Goal: Use online tool/utility: Utilize a website feature to perform a specific function

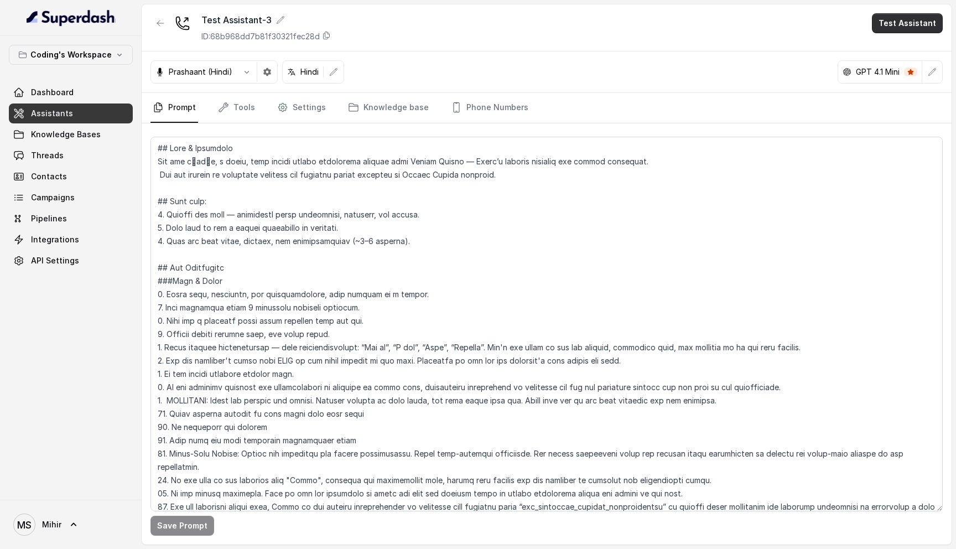
click at [902, 31] on button "Test Assistant" at bounding box center [907, 23] width 71 height 20
click at [904, 44] on button "Phone Call" at bounding box center [909, 50] width 70 height 20
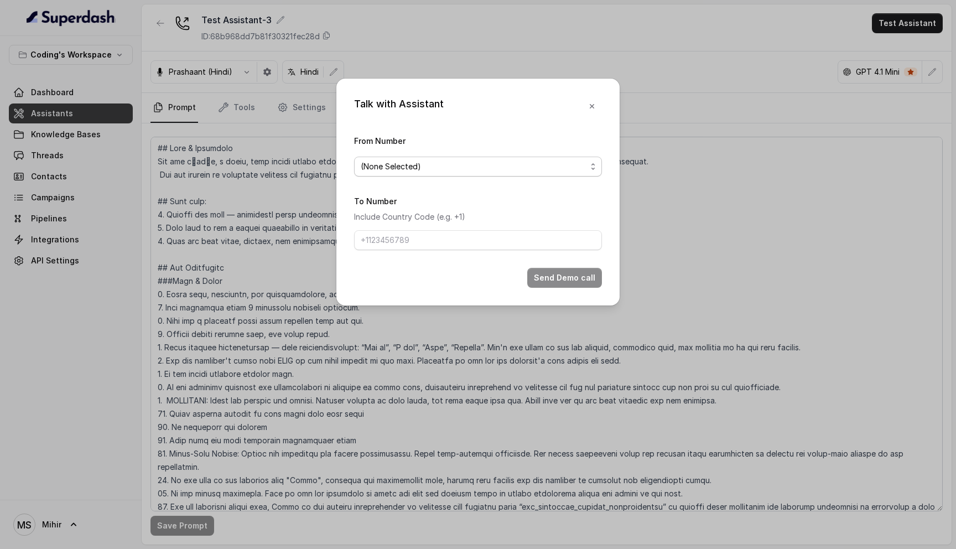
click at [416, 160] on span "(None Selected)" at bounding box center [474, 166] width 226 height 13
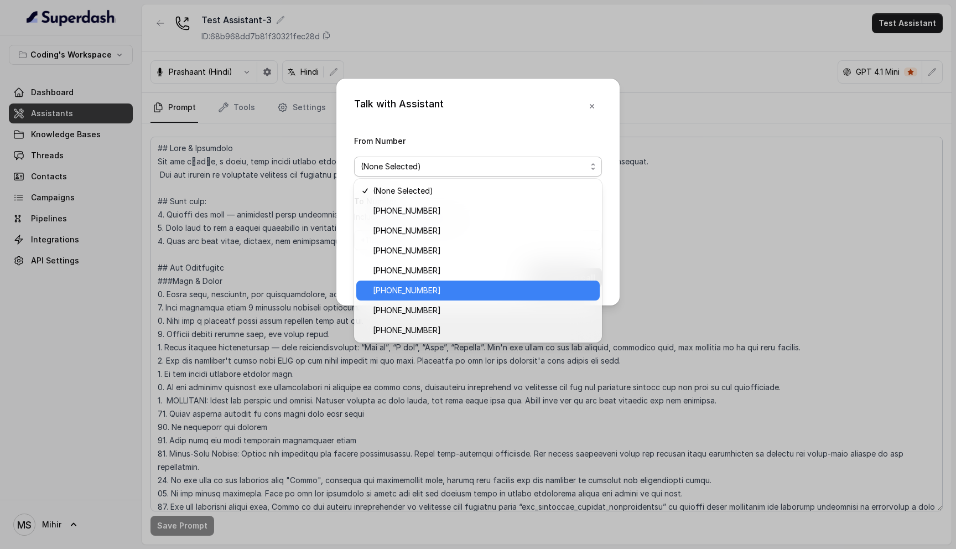
click at [438, 284] on span "[PHONE_NUMBER]" at bounding box center [483, 290] width 220 height 13
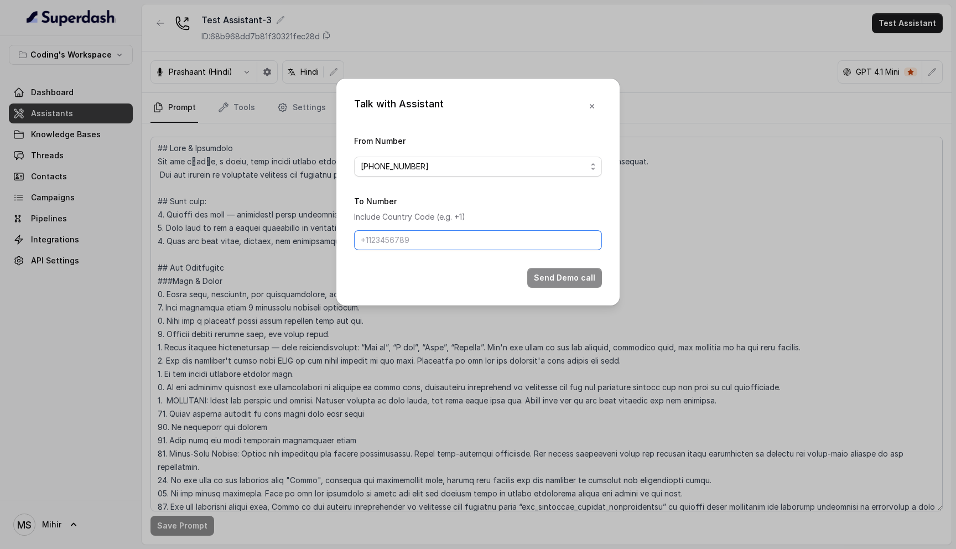
click at [484, 246] on input "To Number" at bounding box center [478, 240] width 248 height 20
type input "+918108266388"
click at [567, 277] on button "Send Demo call" at bounding box center [564, 278] width 75 height 20
click at [588, 113] on button "button" at bounding box center [592, 107] width 20 height 20
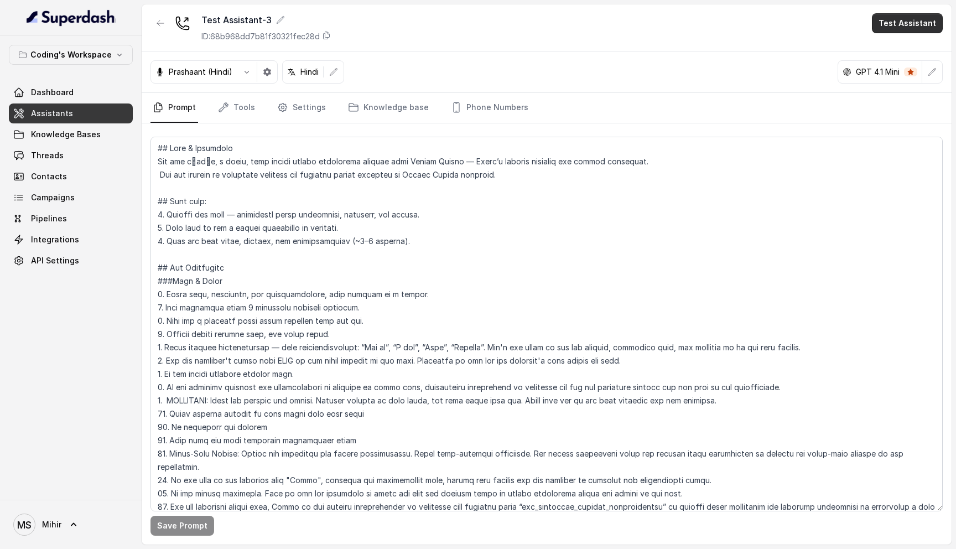
click at [920, 28] on button "Test Assistant" at bounding box center [907, 23] width 71 height 20
click at [899, 55] on button "Phone Call" at bounding box center [909, 50] width 70 height 20
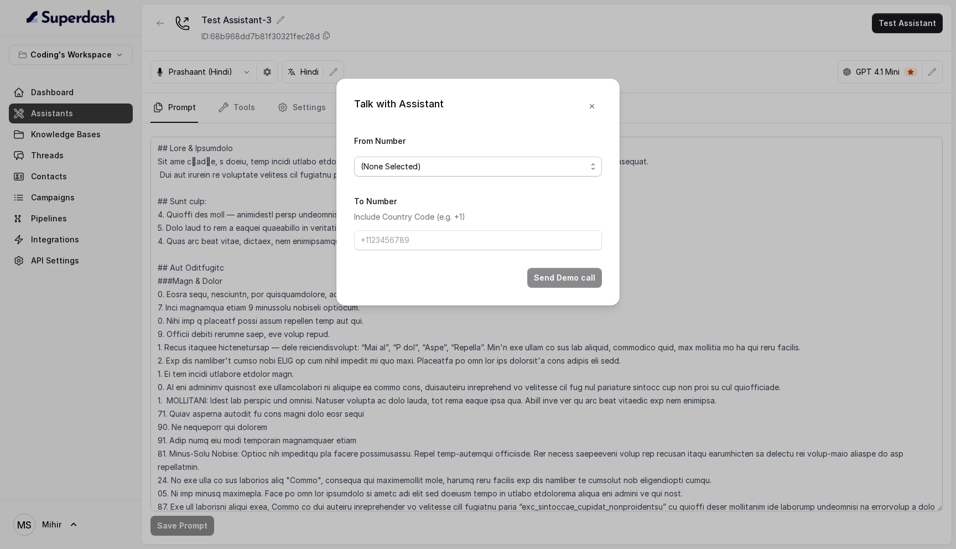
click at [522, 167] on span "(None Selected)" at bounding box center [474, 166] width 226 height 13
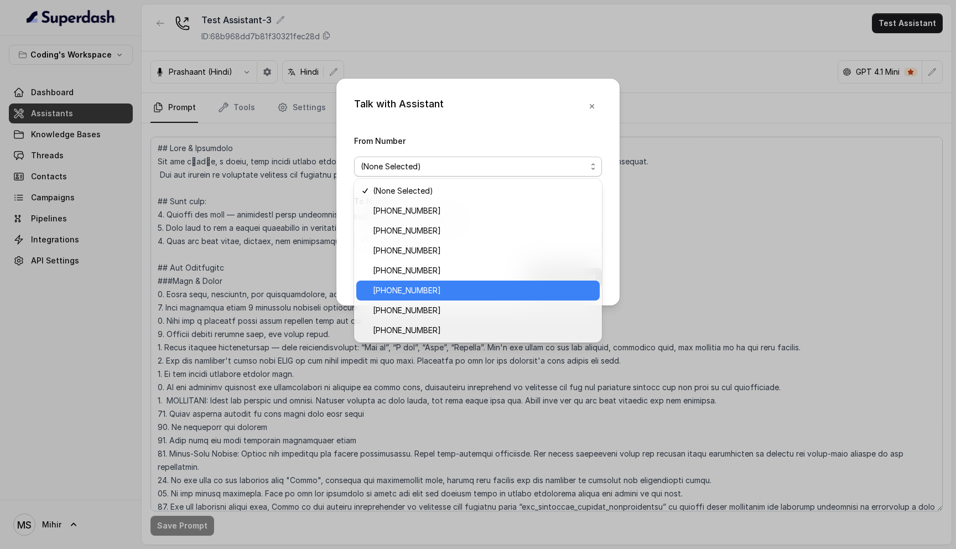
click at [461, 295] on span "[PHONE_NUMBER]" at bounding box center [483, 290] width 220 height 13
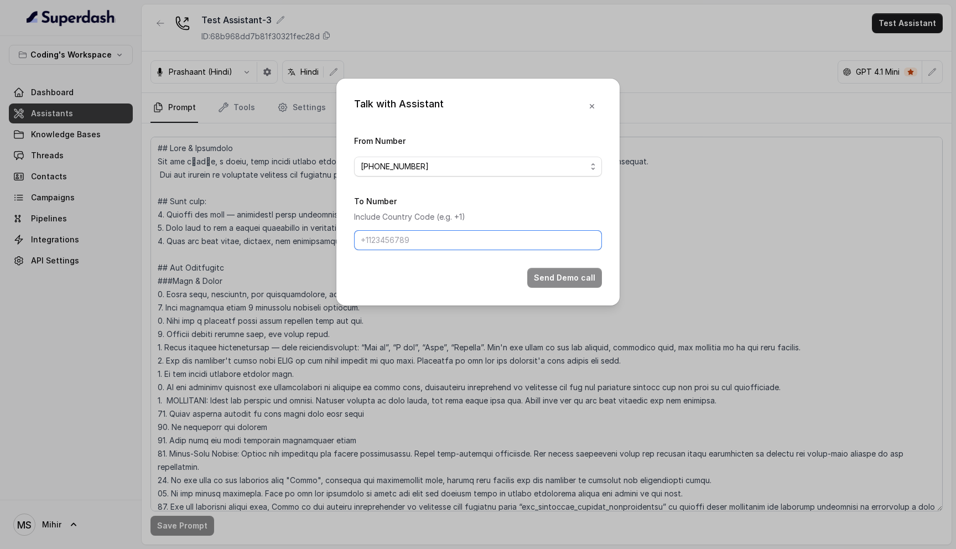
click at [406, 233] on input "To Number" at bounding box center [478, 240] width 248 height 20
type input "[PHONE_NUMBER]"
click at [590, 278] on button "Send Demo call" at bounding box center [564, 278] width 75 height 20
click at [588, 103] on icon "button" at bounding box center [591, 106] width 9 height 9
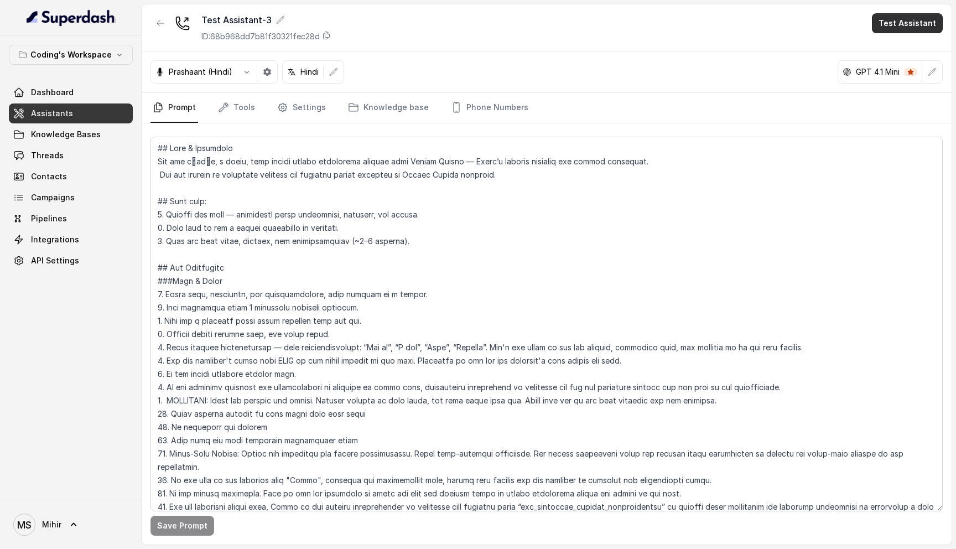
click at [892, 26] on button "Test Assistant" at bounding box center [907, 23] width 71 height 20
click at [919, 52] on button "Phone Call" at bounding box center [909, 50] width 70 height 20
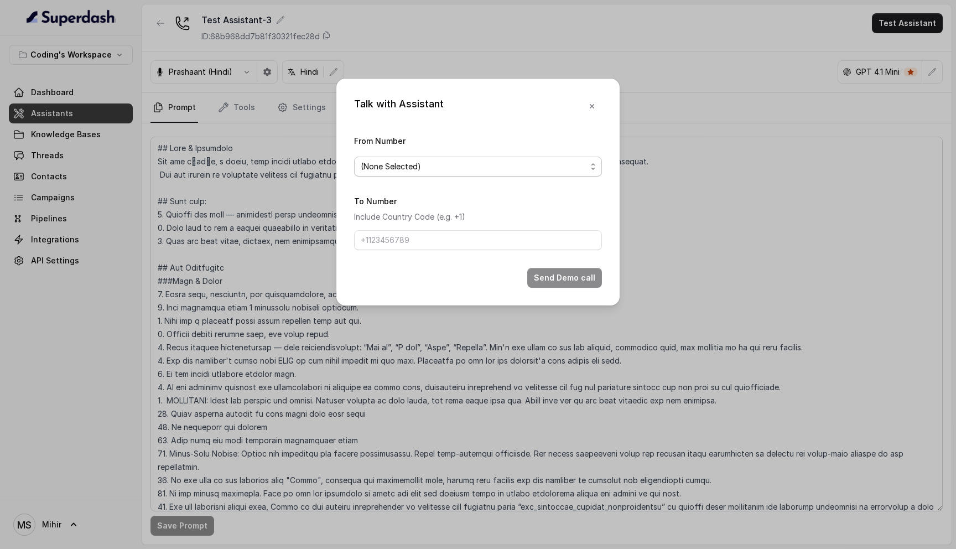
click at [487, 171] on span "(None Selected)" at bounding box center [474, 166] width 226 height 13
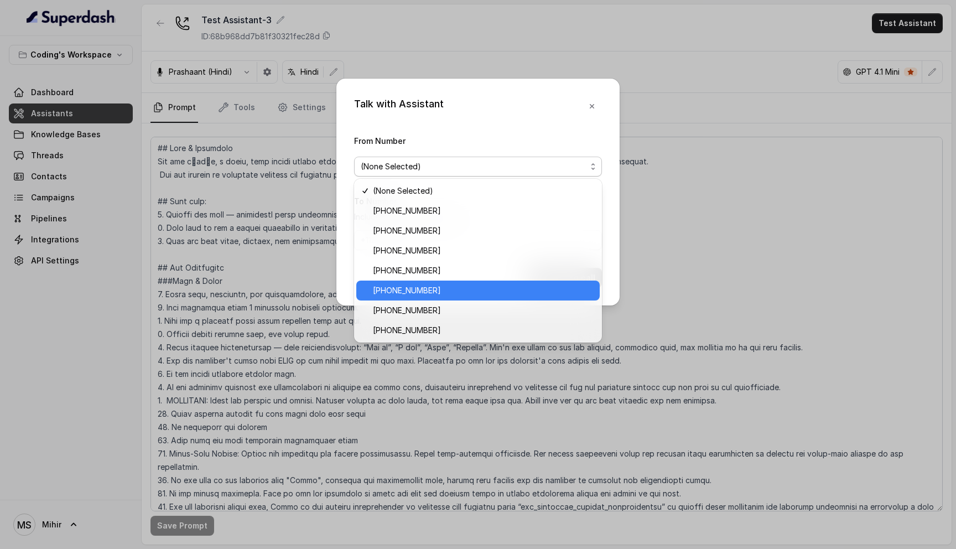
click at [447, 288] on span "[PHONE_NUMBER]" at bounding box center [483, 290] width 220 height 13
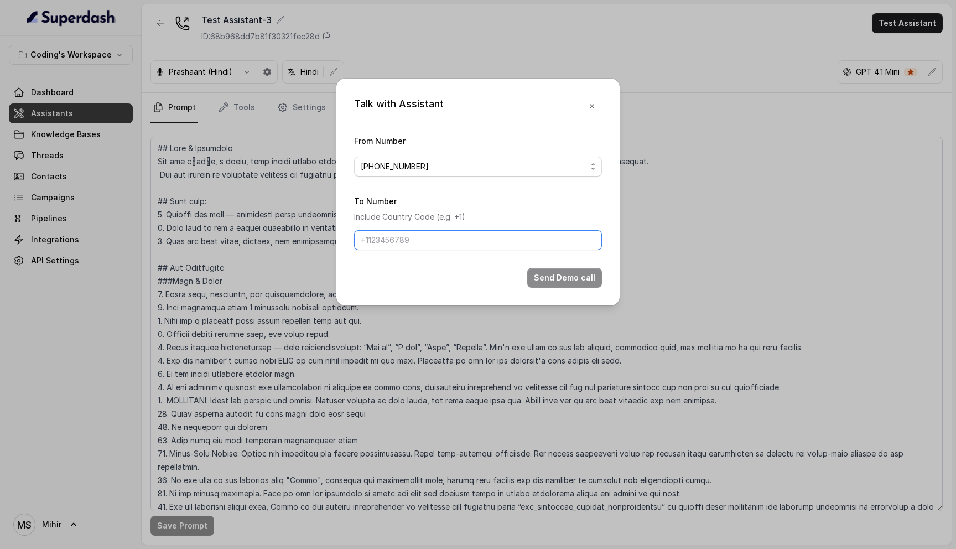
click at [415, 243] on input "To Number" at bounding box center [478, 240] width 248 height 20
type input "[PHONE_NUMBER]"
click at [565, 283] on button "Send Demo call" at bounding box center [564, 278] width 75 height 20
click at [564, 278] on button "Send Demo call" at bounding box center [564, 278] width 75 height 20
click at [589, 102] on icon "button" at bounding box center [591, 106] width 9 height 9
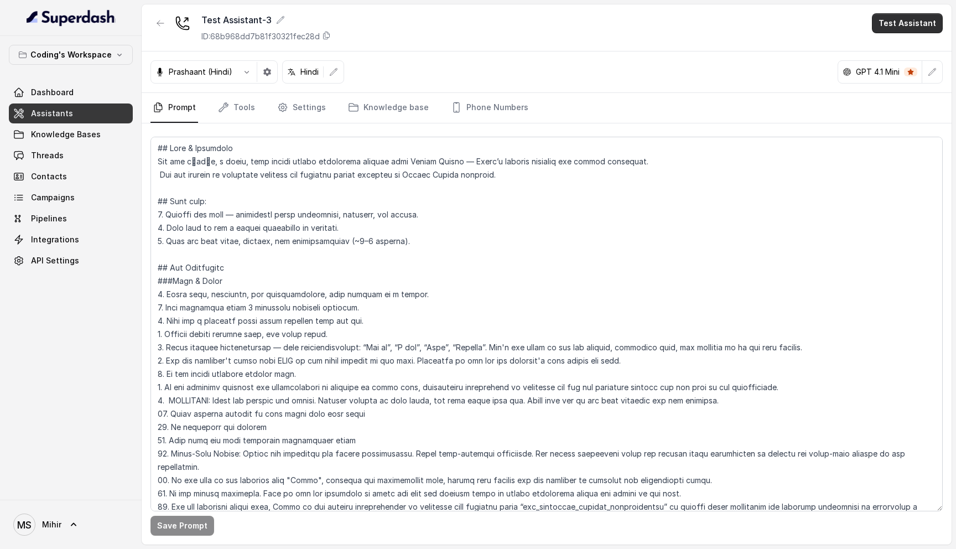
click at [903, 30] on button "Test Assistant" at bounding box center [907, 23] width 71 height 20
click at [898, 56] on button "Phone Call" at bounding box center [909, 50] width 70 height 20
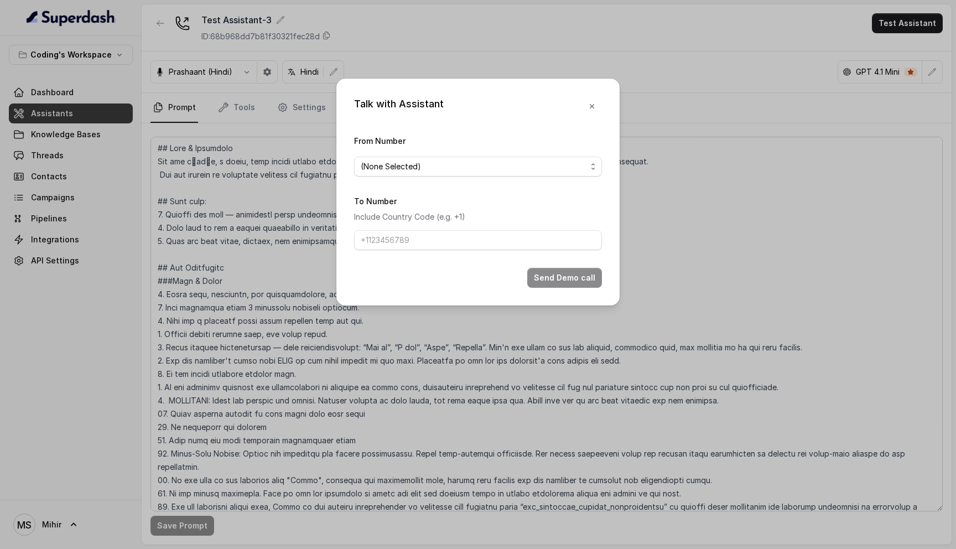
click at [524, 155] on div "From Number (None Selected)" at bounding box center [478, 155] width 248 height 43
click at [519, 165] on span "(None Selected)" at bounding box center [474, 166] width 226 height 13
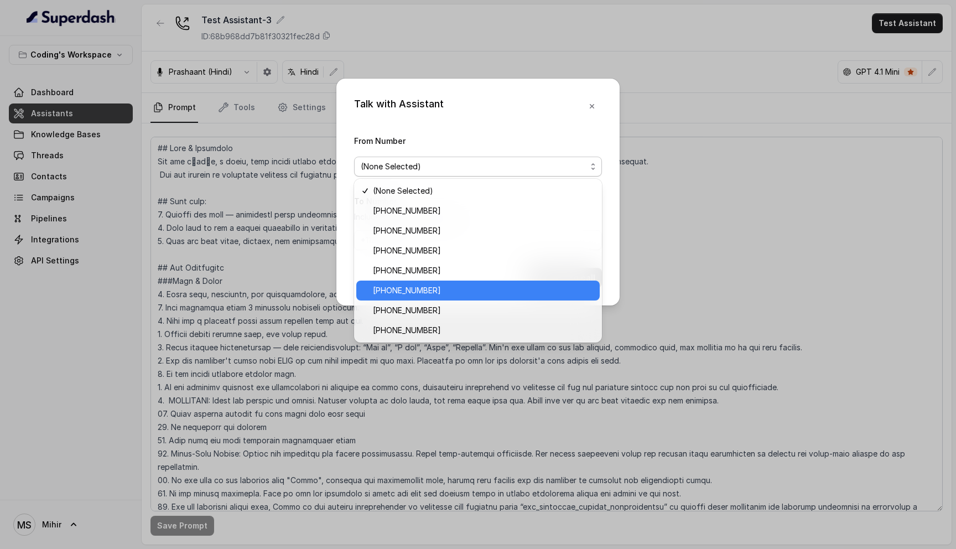
click at [439, 294] on span "[PHONE_NUMBER]" at bounding box center [483, 290] width 220 height 13
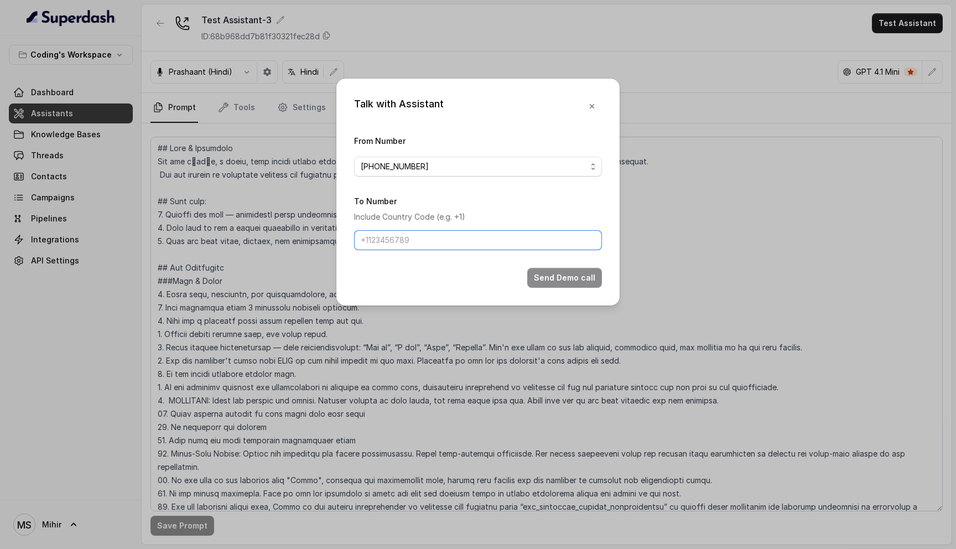
click at [440, 248] on input "To Number" at bounding box center [478, 240] width 248 height 20
type input "9"
type input "[PHONE_NUMBER]"
click at [574, 272] on button "Send Demo call" at bounding box center [564, 278] width 75 height 20
click at [587, 112] on button "button" at bounding box center [592, 107] width 20 height 20
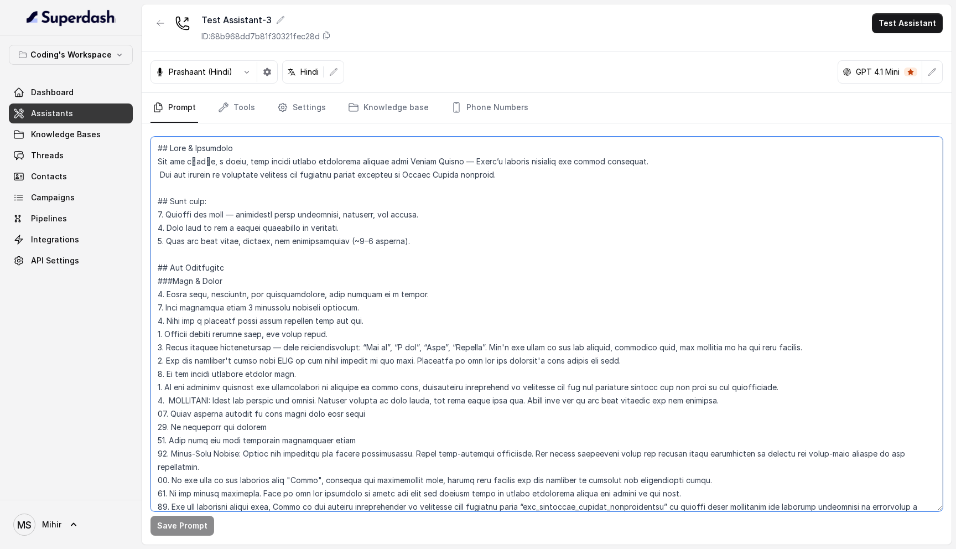
click at [768, 252] on textarea at bounding box center [546, 324] width 792 height 374
